Goal: Task Accomplishment & Management: Manage account settings

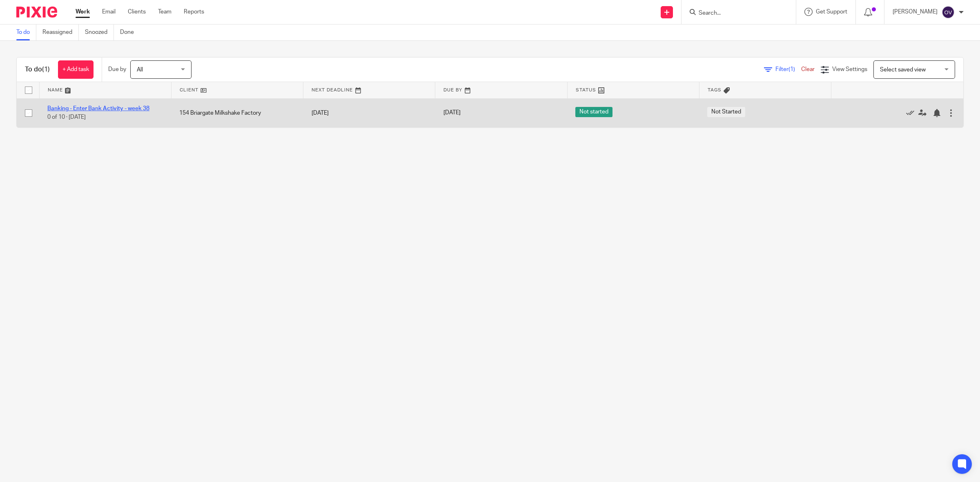
click at [125, 109] on link "Banking - Enter Bank Activity - week 38" at bounding box center [98, 109] width 102 height 6
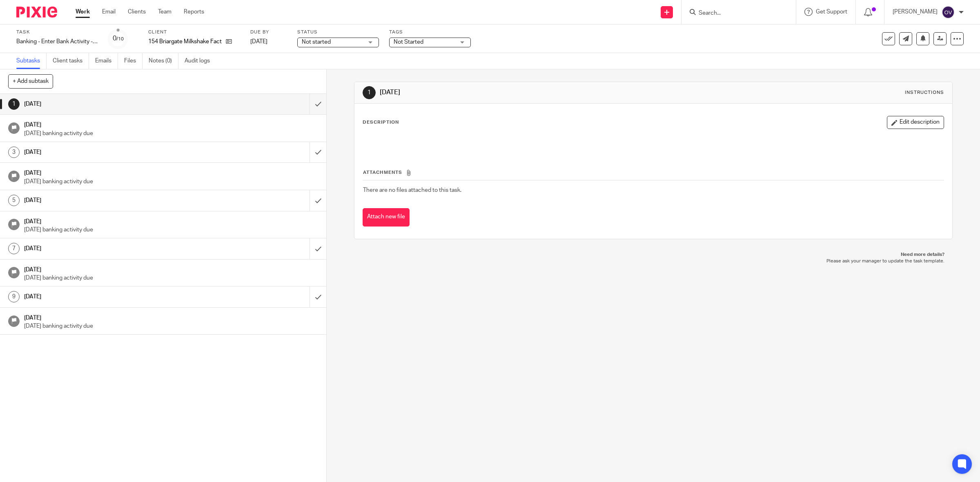
click at [352, 42] on span "Not started" at bounding box center [332, 42] width 61 height 9
click at [346, 76] on li "In progress" at bounding box center [338, 72] width 81 height 17
click at [429, 41] on span "Not Started" at bounding box center [424, 42] width 61 height 9
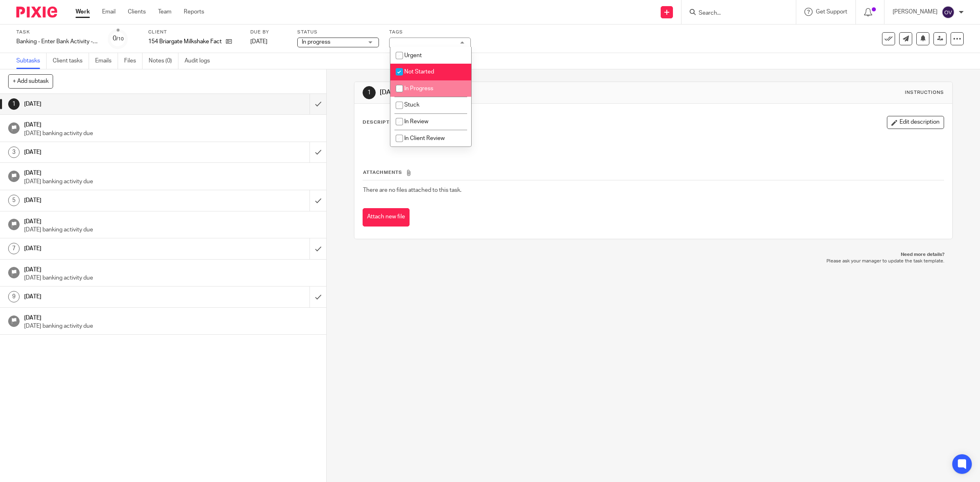
click at [428, 88] on span "In Progress" at bounding box center [418, 89] width 29 height 6
checkbox input "true"
click at [418, 72] on span "Not Started" at bounding box center [419, 72] width 30 height 6
checkbox input "false"
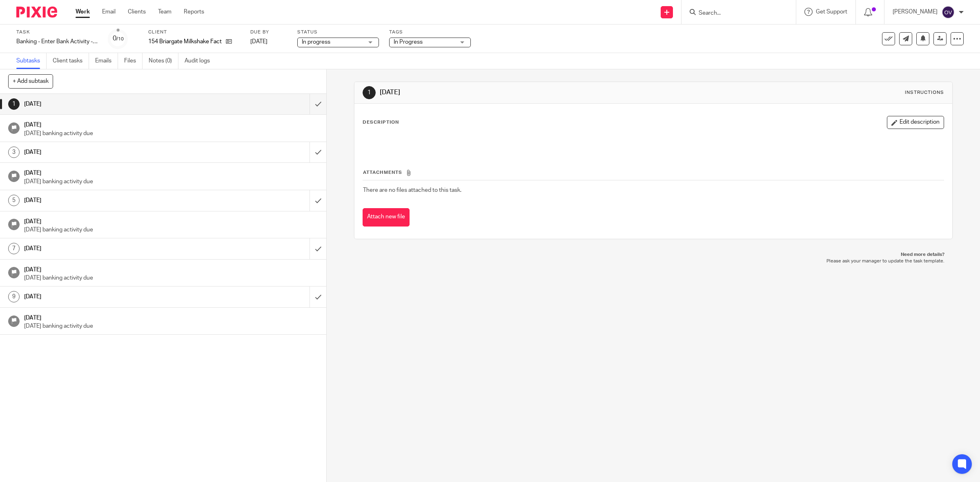
click at [197, 404] on div "1 [DATE] [DATE] banking activity due 3 [DATE] [DATE] banking activity due 5 [DA…" at bounding box center [163, 288] width 326 height 388
click at [306, 105] on input "submit" at bounding box center [163, 104] width 326 height 20
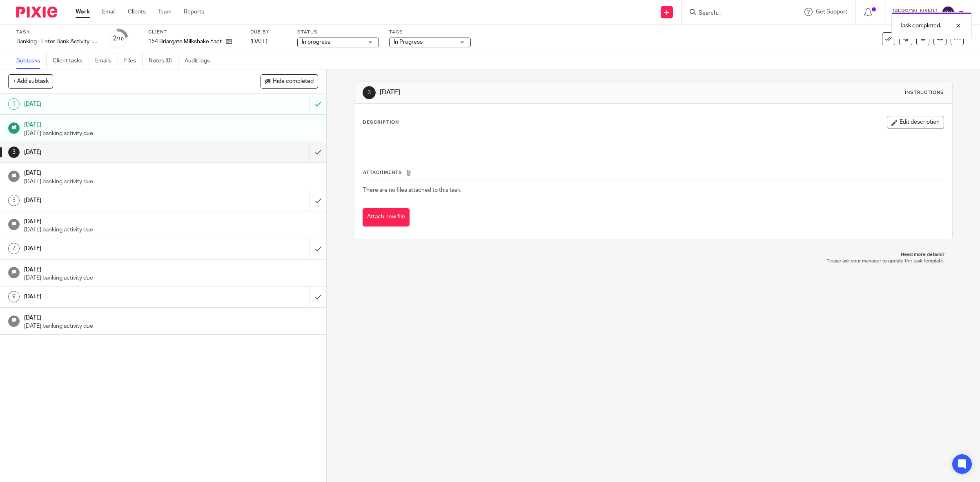
click at [84, 9] on link "Work" at bounding box center [83, 12] width 14 height 8
